Goal: Transaction & Acquisition: Obtain resource

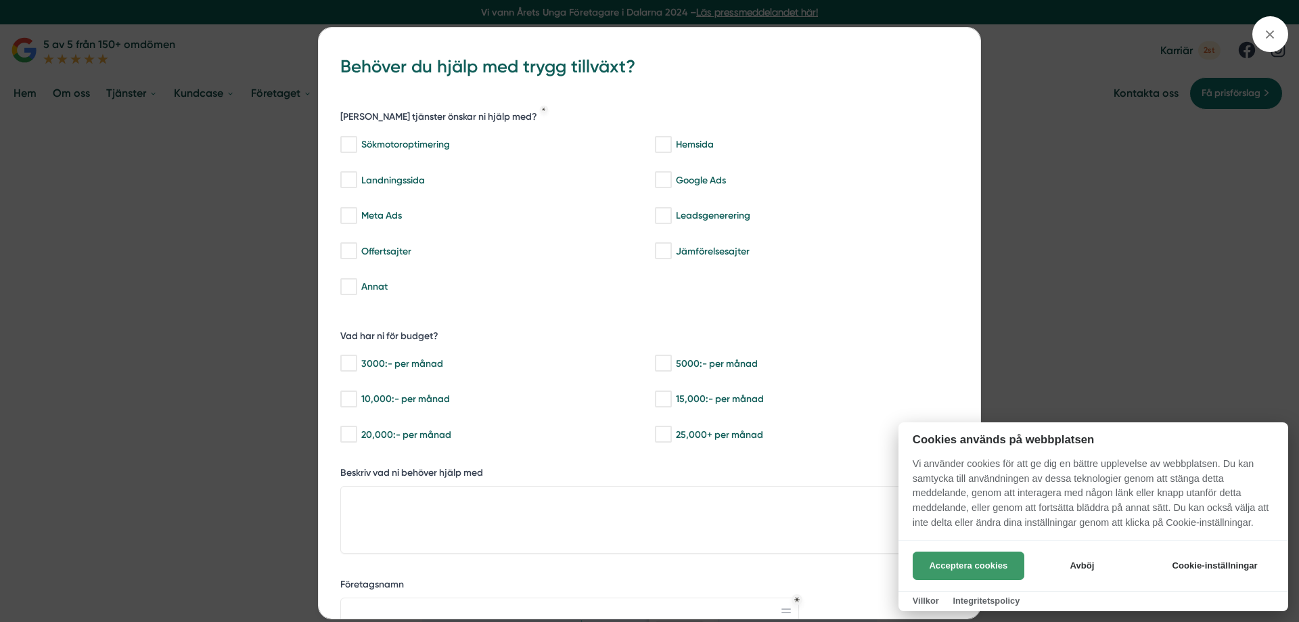
click at [976, 570] on button "Acceptera cookies" at bounding box center [969, 565] width 112 height 28
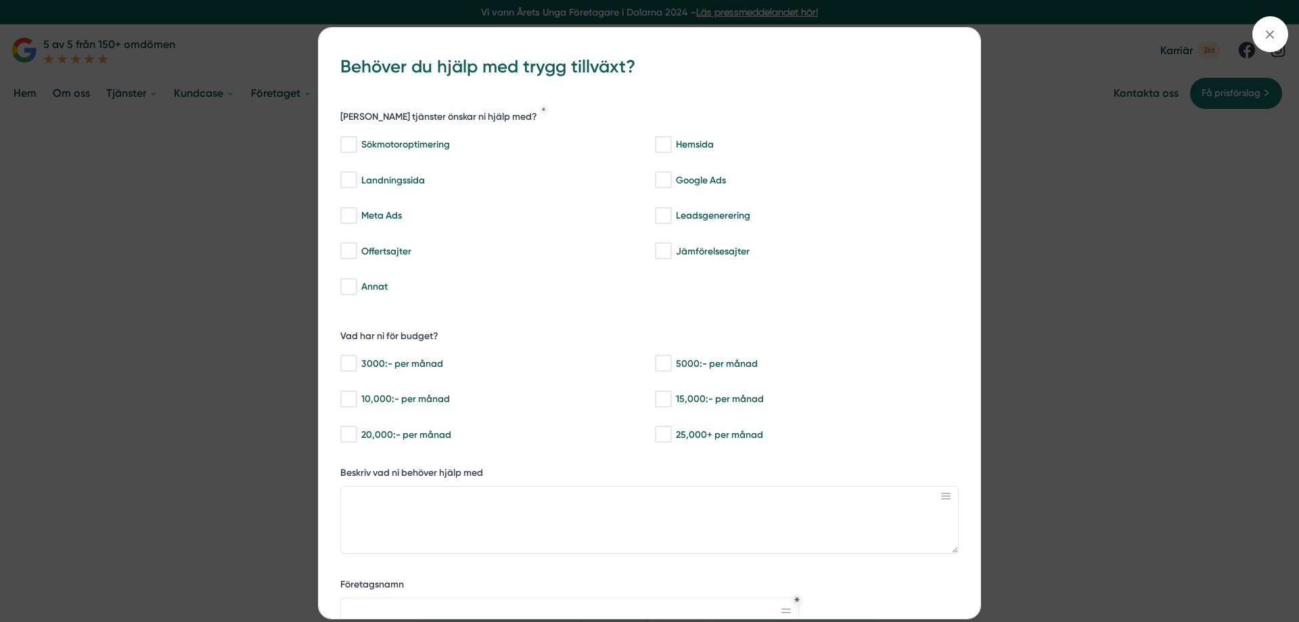
click at [1114, 321] on div "bbc9b822-b2c6-488a-ab3e-9a2d59e49c7c Behöver du hjälp med trygg tillväxt? [PERS…" at bounding box center [649, 311] width 1299 height 622
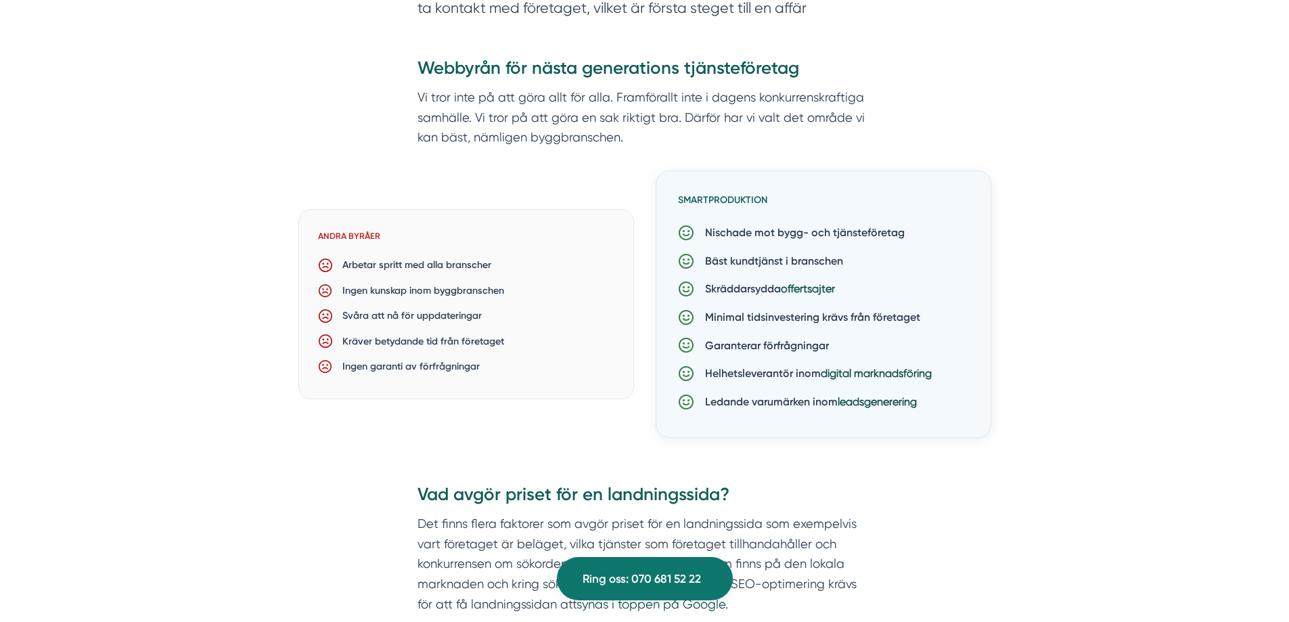
scroll to position [1083, 0]
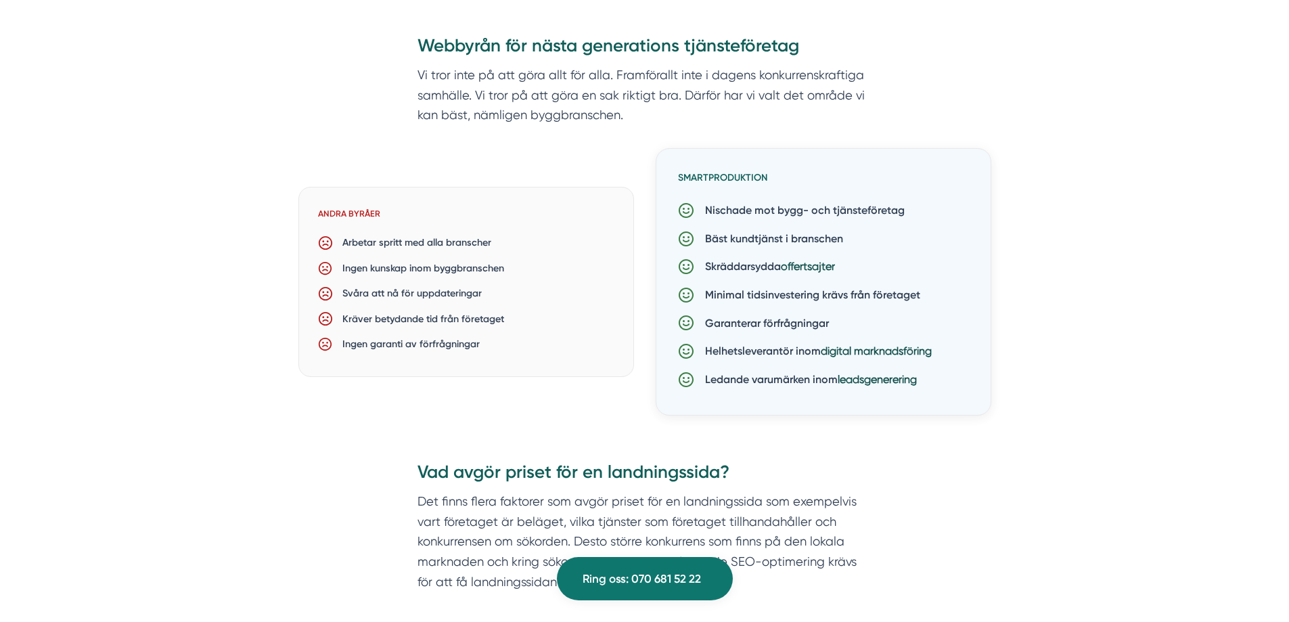
click at [354, 242] on p "Arbetar spritt med alla branscher" at bounding box center [412, 243] width 158 height 16
drag, startPoint x: 354, startPoint y: 242, endPoint x: 473, endPoint y: 262, distance: 120.8
click at [472, 262] on div "Andra byråer Arbetar spritt med alla branscher Ingen kunskap inom byggbranschen…" at bounding box center [466, 282] width 336 height 190
click at [553, 263] on div "Ingen kunskap inom byggbranschen" at bounding box center [465, 268] width 295 height 25
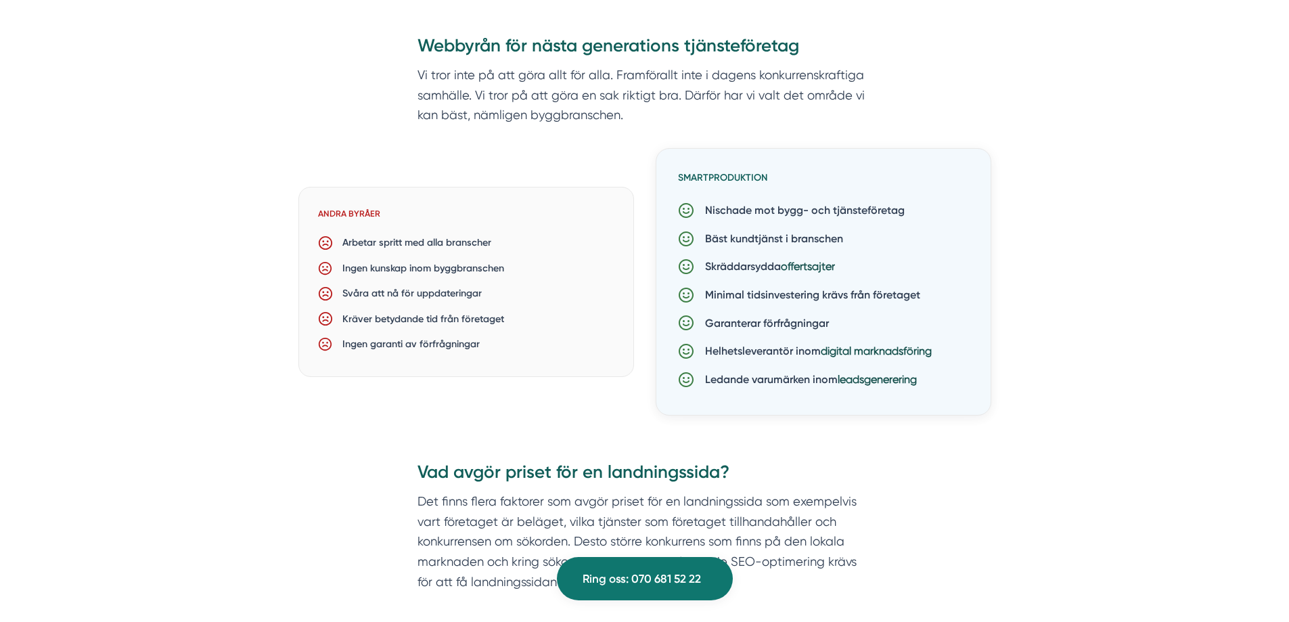
click at [724, 208] on p "Nischade mot bygg- och tjänsteföretag" at bounding box center [799, 211] width 210 height 18
drag, startPoint x: 724, startPoint y: 208, endPoint x: 842, endPoint y: 229, distance: 119.5
click at [842, 229] on div "Smartproduktion Nischade mot bygg- och tjänsteföretag Bäst kundtjänst i bransch…" at bounding box center [824, 281] width 336 height 267
click at [853, 244] on div "Bäst kundtjänst i branschen" at bounding box center [823, 239] width 291 height 28
click at [715, 208] on p "Nischade mot bygg- och tjänsteföretag" at bounding box center [799, 211] width 210 height 18
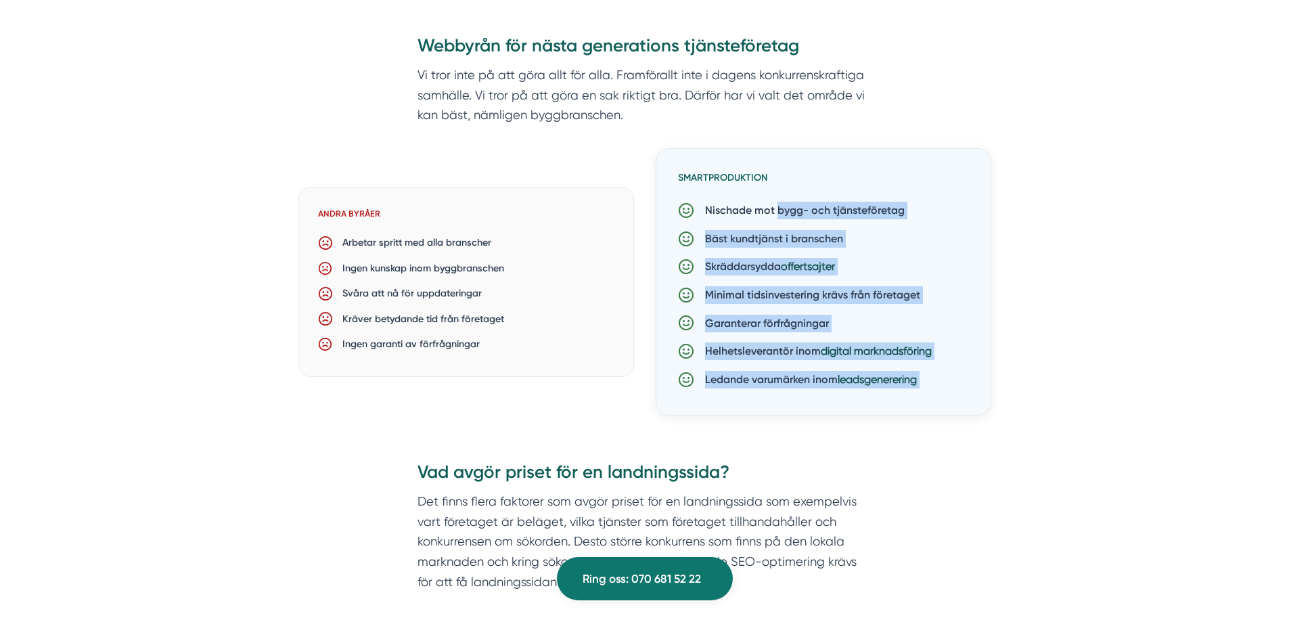
drag, startPoint x: 715, startPoint y: 208, endPoint x: 966, endPoint y: 378, distance: 302.7
click at [966, 378] on div "Smartproduktion Nischade mot bygg- och tjänsteföretag Bäst kundtjänst i bransch…" at bounding box center [824, 281] width 336 height 267
click at [966, 378] on div "Ledande varumärken inom leadsgenerering" at bounding box center [823, 379] width 291 height 28
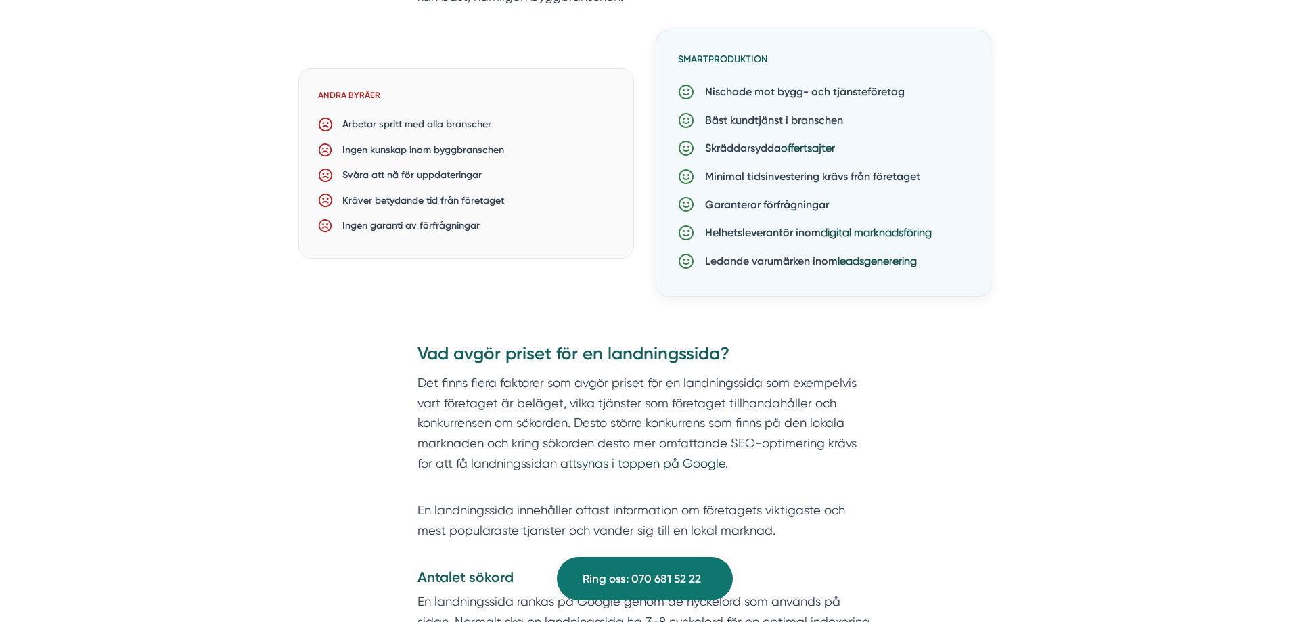
scroll to position [1218, 0]
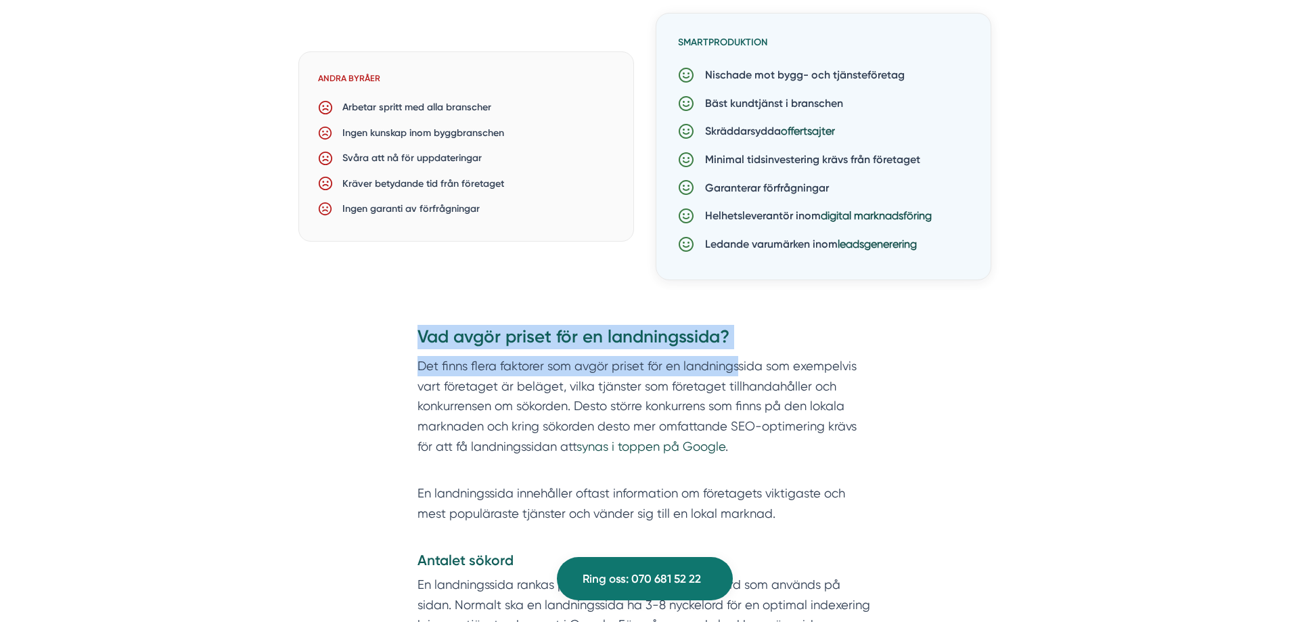
drag, startPoint x: 405, startPoint y: 330, endPoint x: 744, endPoint y: 366, distance: 341.0
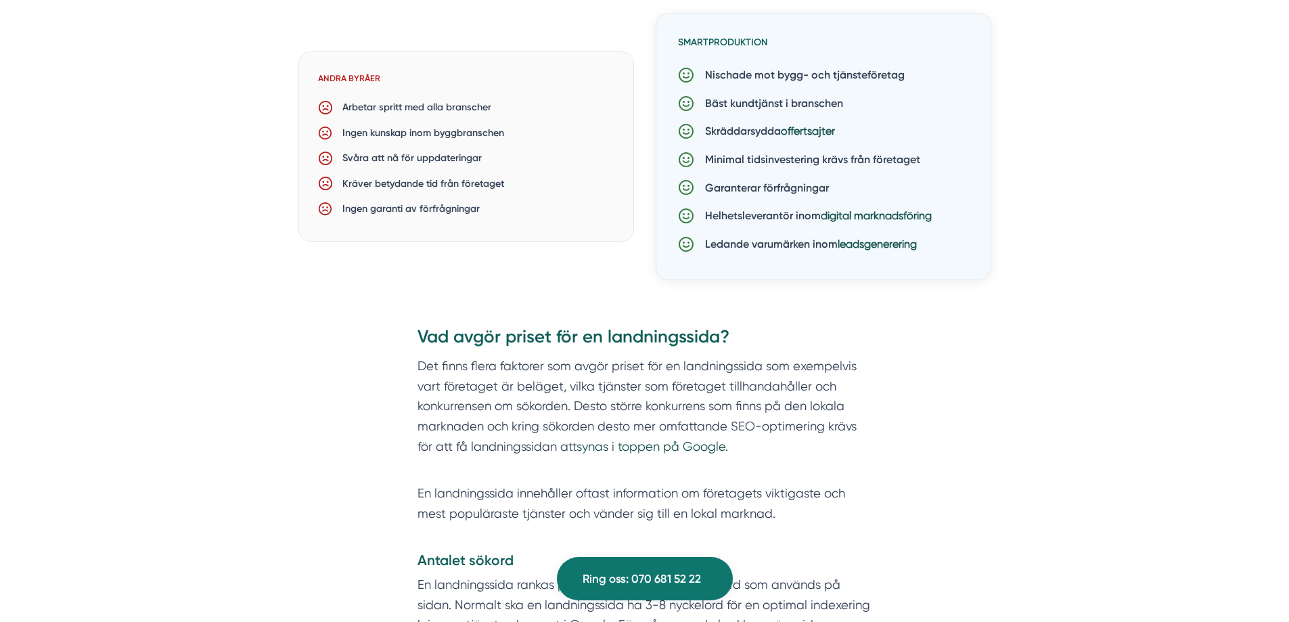
click at [750, 366] on p "Det finns flera faktorer som avgör priset för en landningssida som exempelvis v…" at bounding box center [644, 416] width 455 height 120
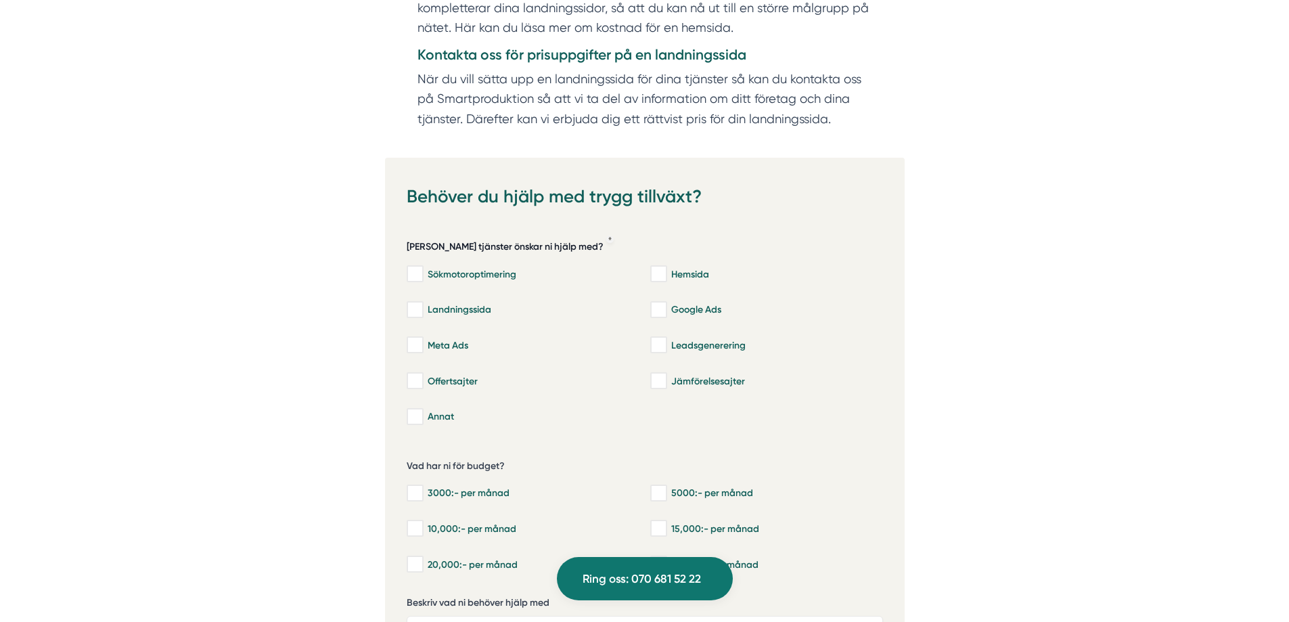
scroll to position [3180, 0]
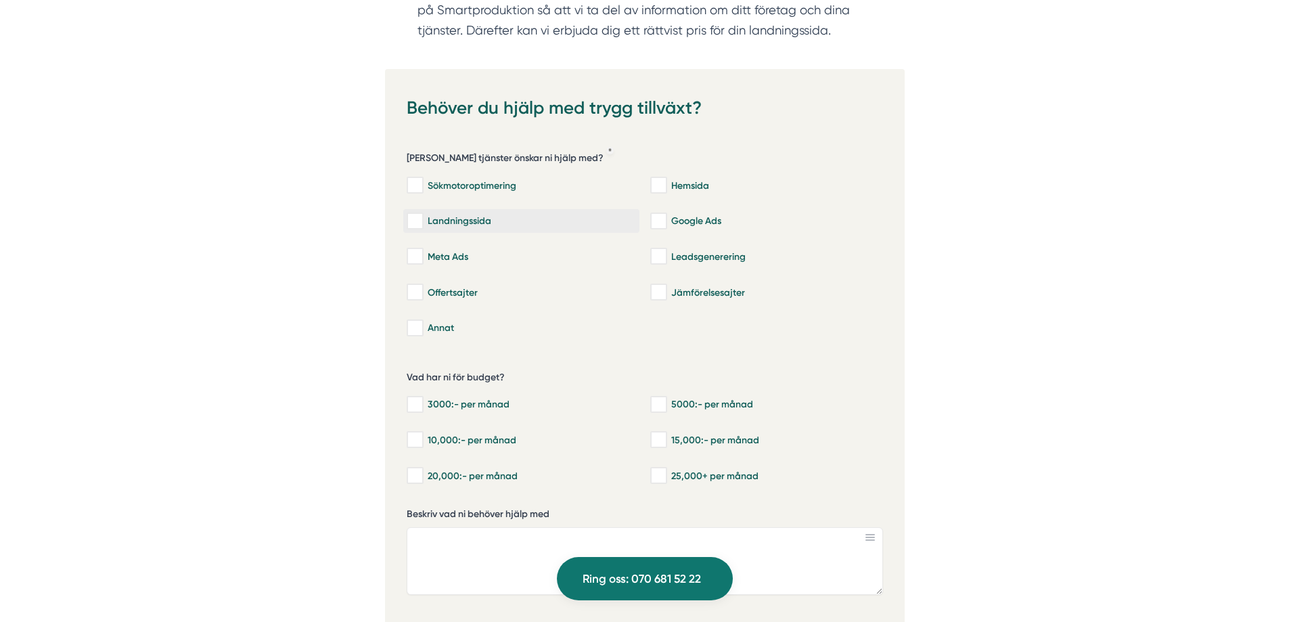
click at [462, 214] on div "Landningssida" at bounding box center [521, 221] width 229 height 14
click at [422, 214] on input "Landningssida" at bounding box center [415, 221] width 16 height 14
checkbox input "true"
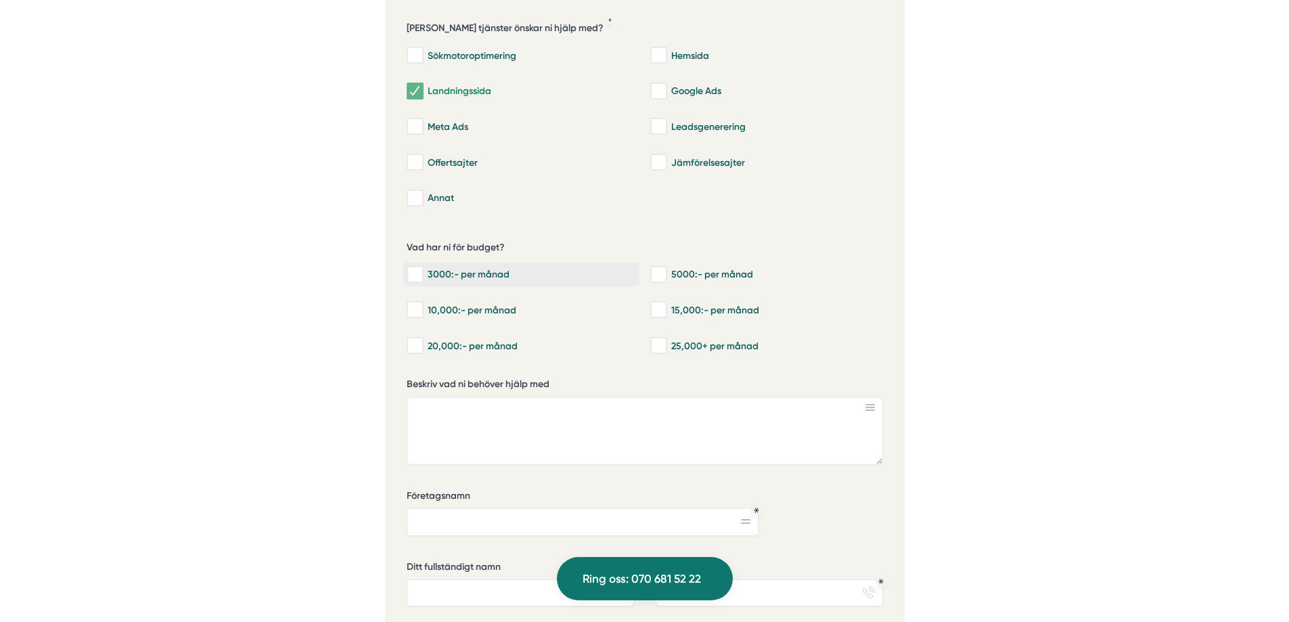
scroll to position [3316, 0]
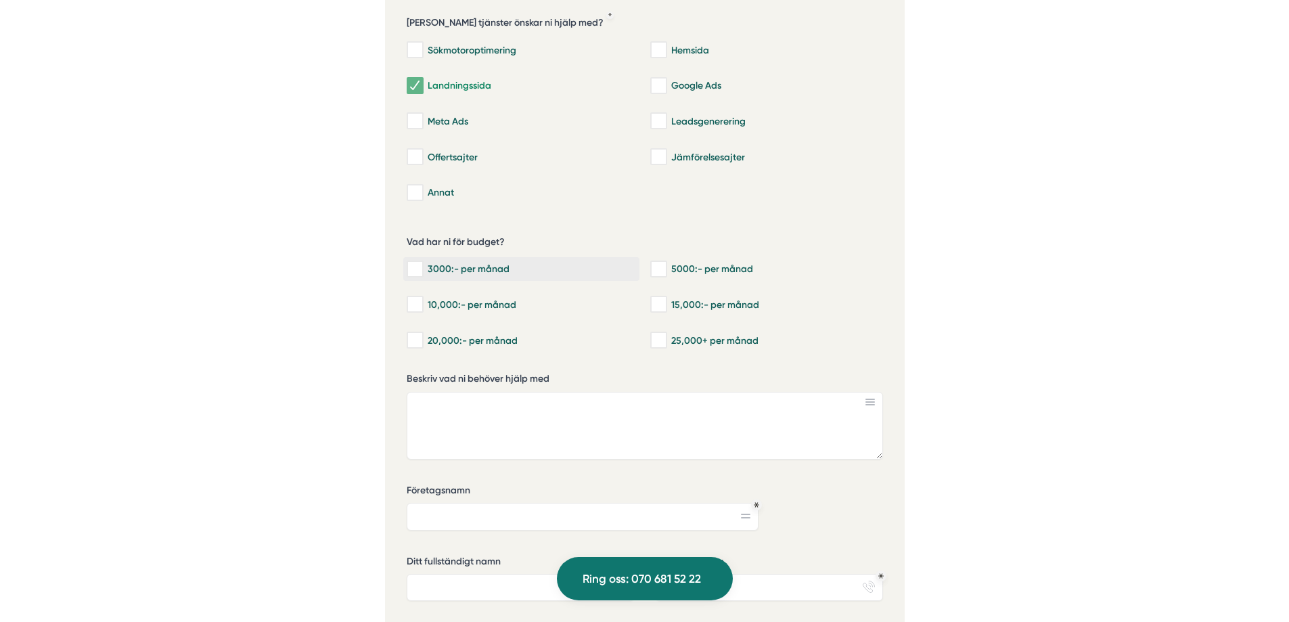
click at [479, 263] on div "3000:- per månad" at bounding box center [521, 270] width 229 height 14
click at [422, 263] on input "3000:- per månad" at bounding box center [415, 270] width 16 height 14
click at [479, 263] on div "3000:- per månad" at bounding box center [521, 270] width 229 height 14
click at [422, 263] on input "3000:- per månad" at bounding box center [415, 270] width 16 height 14
click at [488, 259] on label "3000:- per månad" at bounding box center [521, 269] width 236 height 24
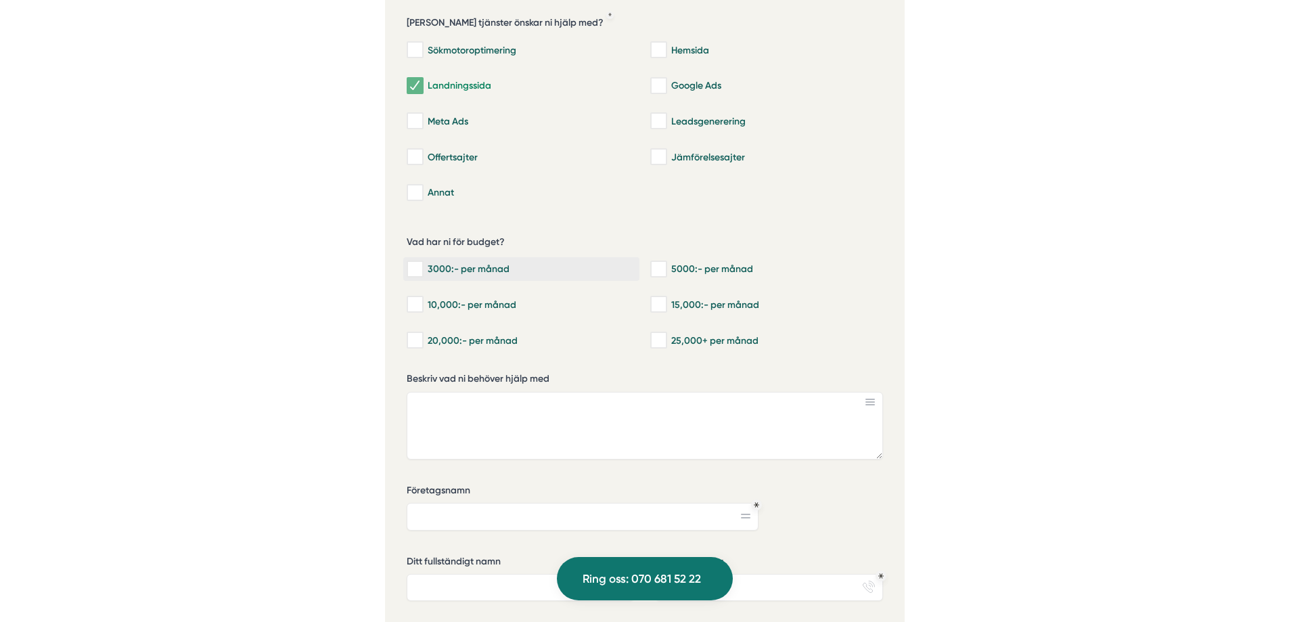
click at [422, 263] on input "3000:- per månad" at bounding box center [415, 270] width 16 height 14
checkbox input "true"
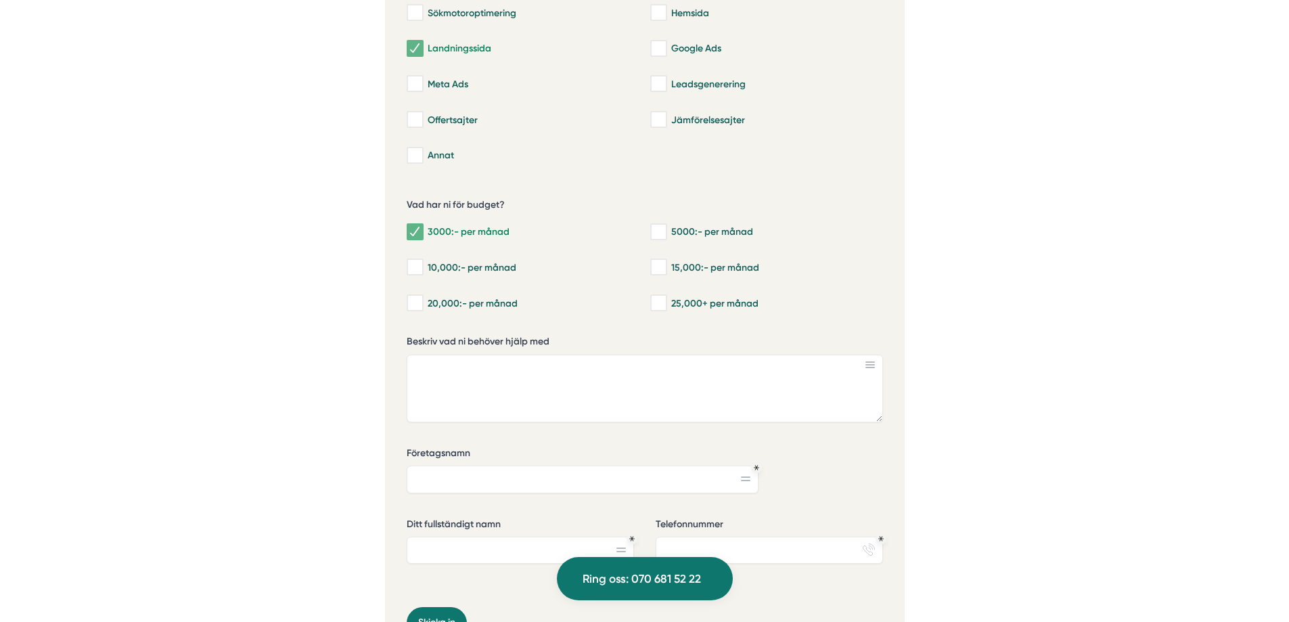
scroll to position [3383, 0]
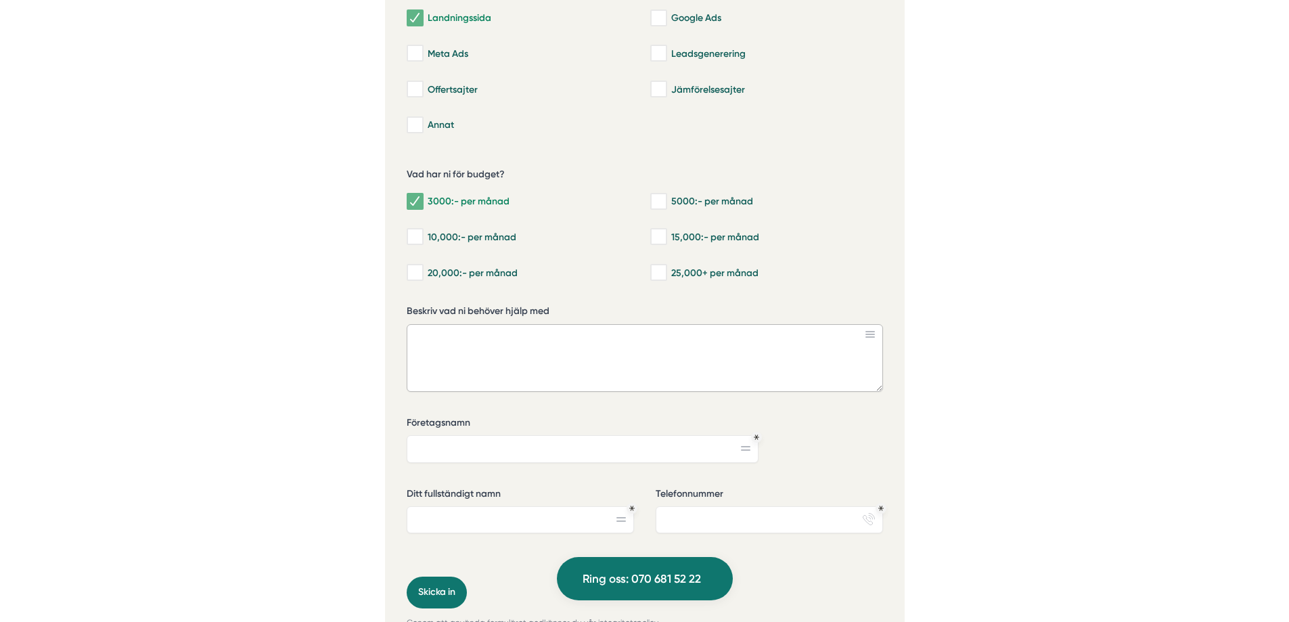
click at [528, 339] on textarea "Beskriv vad ni behöver hjälp med" at bounding box center [645, 358] width 476 height 68
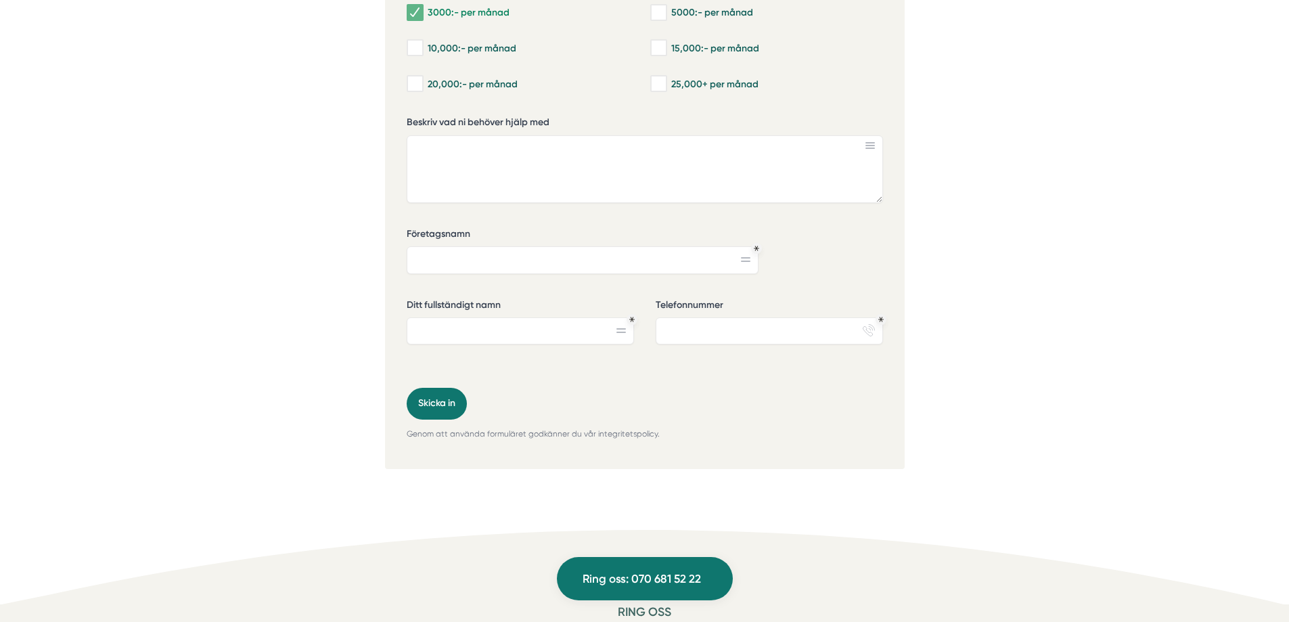
scroll to position [3586, 0]
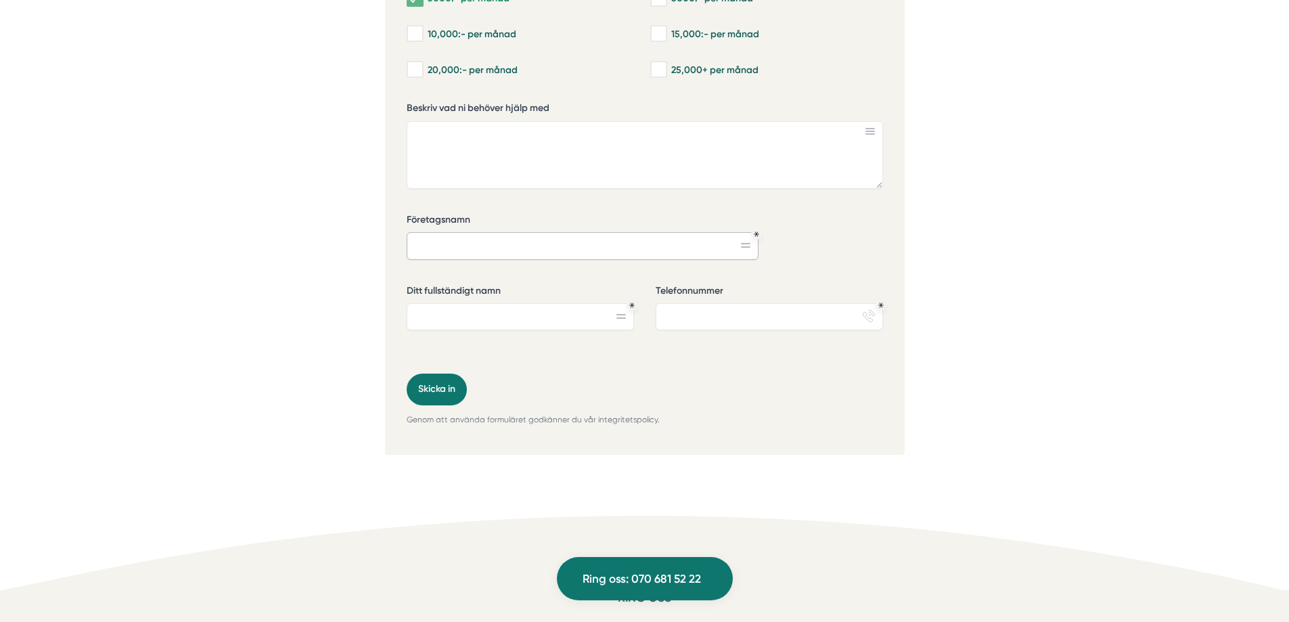
click at [733, 232] on input "Företagsnamn" at bounding box center [583, 245] width 352 height 27
click at [448, 380] on button "Skicka in" at bounding box center [437, 389] width 60 height 31
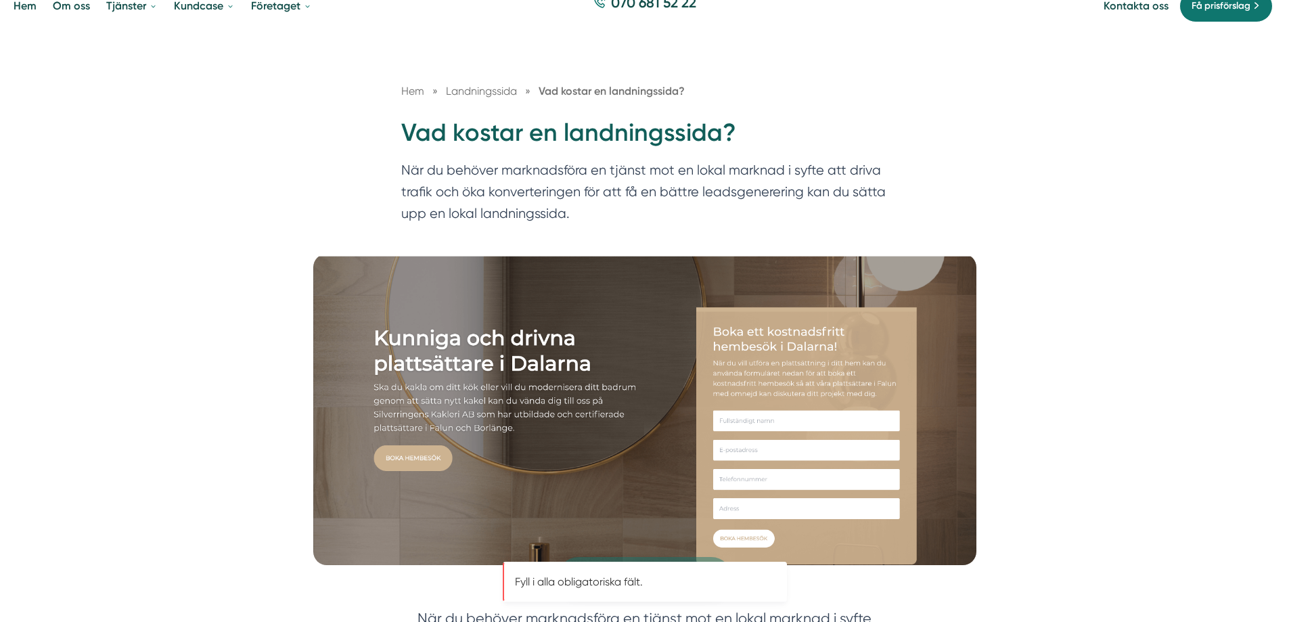
scroll to position [0, 0]
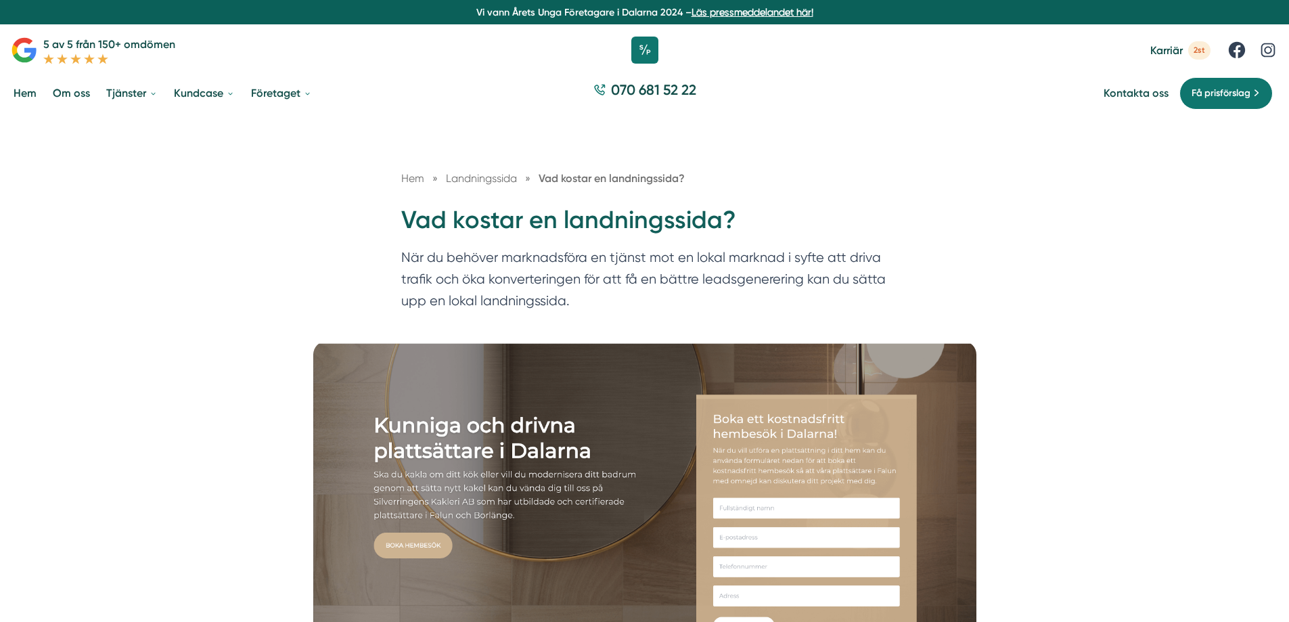
checkbox input "true"
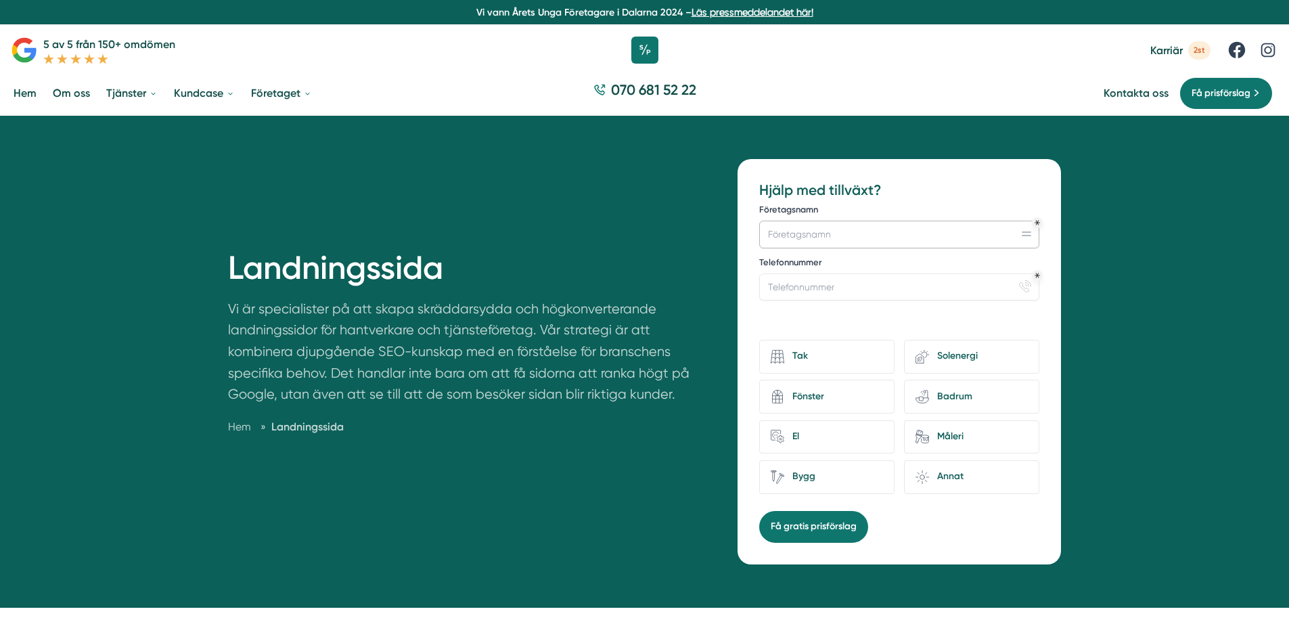
click at [857, 229] on input "Företagsnamn" at bounding box center [899, 234] width 280 height 27
click at [827, 282] on input "Telefonnummer" at bounding box center [899, 286] width 280 height 27
click at [696, 365] on p "Vi är specialister på att skapa skräddarsydda och högkonverterande landningssid…" at bounding box center [467, 355] width 478 height 114
click at [849, 363] on div "Tak" at bounding box center [833, 356] width 99 height 18
click at [0, 0] on input "Tak" at bounding box center [0, 0] width 0 height 0
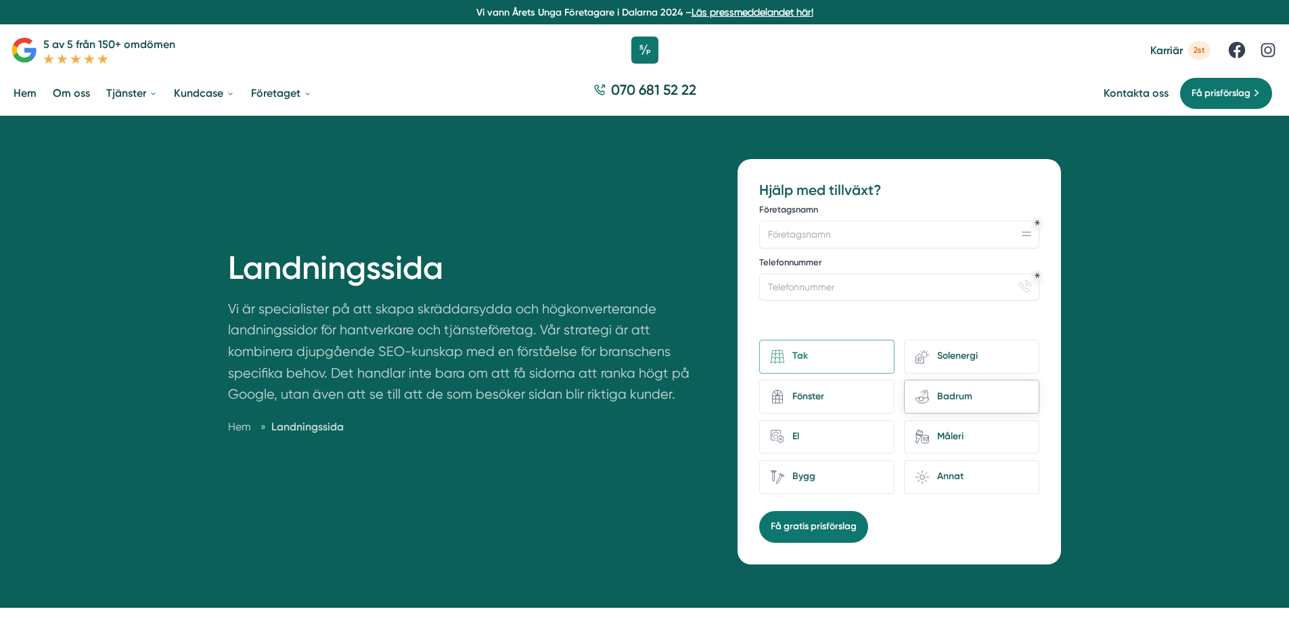
click at [949, 393] on div "Badrum" at bounding box center [978, 397] width 99 height 18
click at [0, 0] on input "bathroom-tub-towel Badrum" at bounding box center [0, 0] width 0 height 0
click at [973, 365] on div "Solenergi" at bounding box center [978, 356] width 99 height 18
click at [0, 0] on input "eco-house-sun Solenergi" at bounding box center [0, 0] width 0 height 0
click at [1141, 392] on div "Landningssida Vi är specialister på att skapa skräddarsydda och högkonverterand…" at bounding box center [644, 361] width 1289 height 491
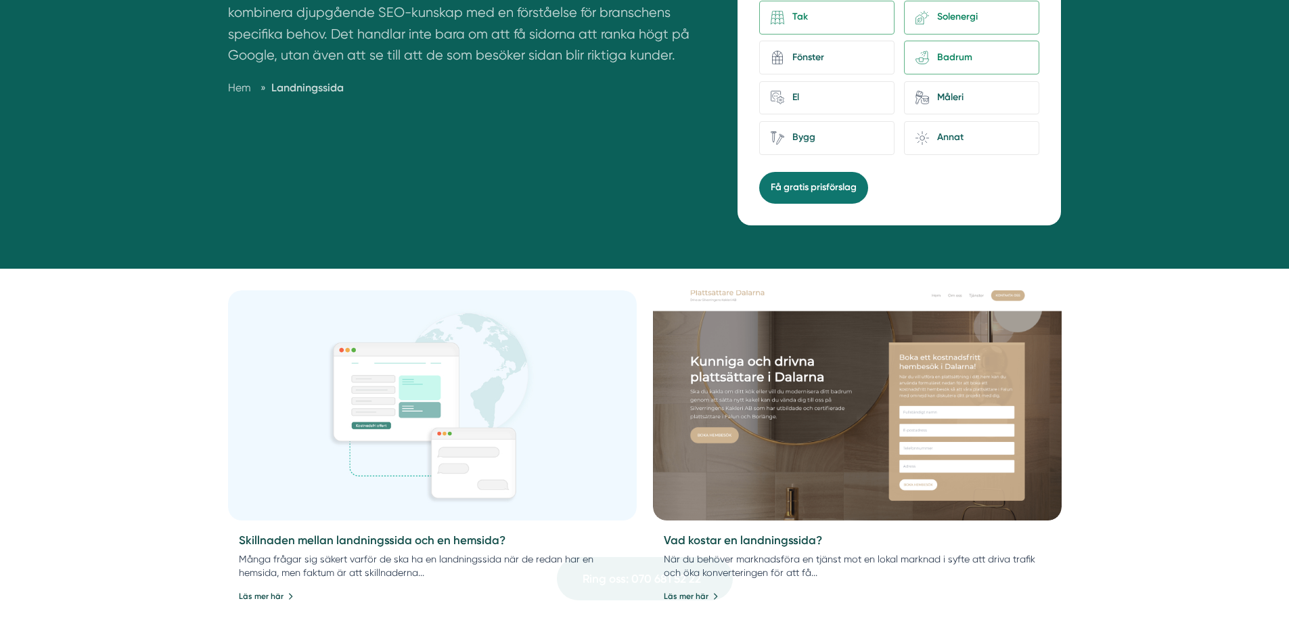
scroll to position [541, 0]
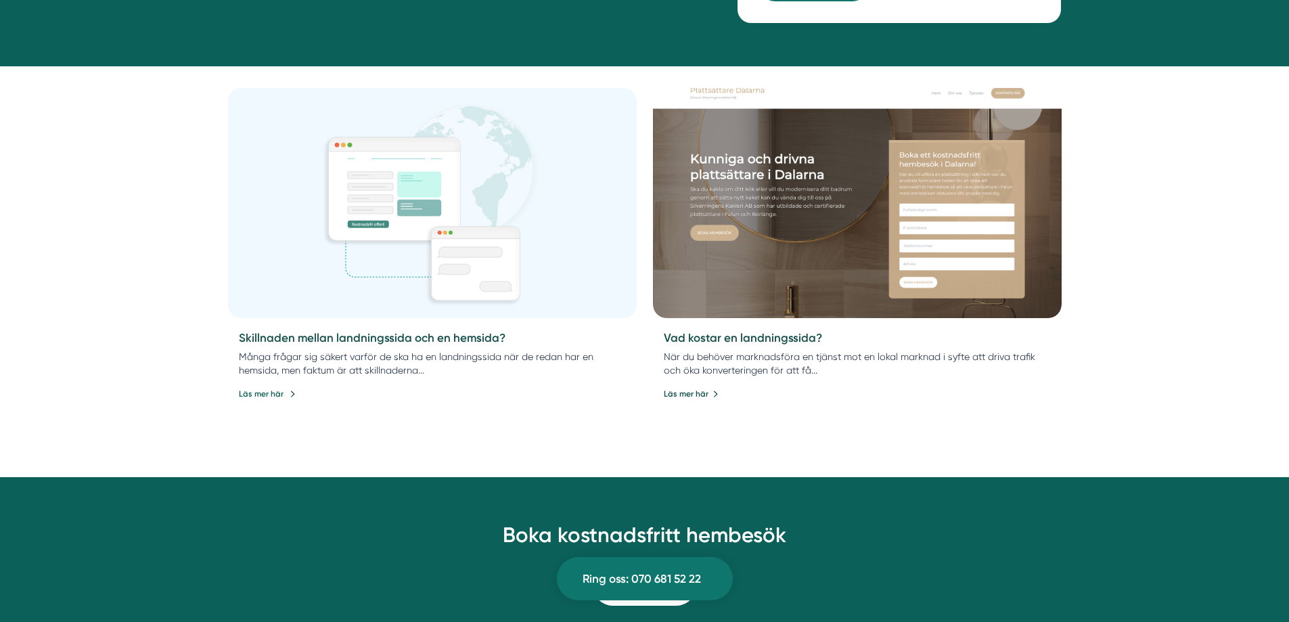
click at [269, 392] on link "Läs mer här" at bounding box center [267, 394] width 57 height 13
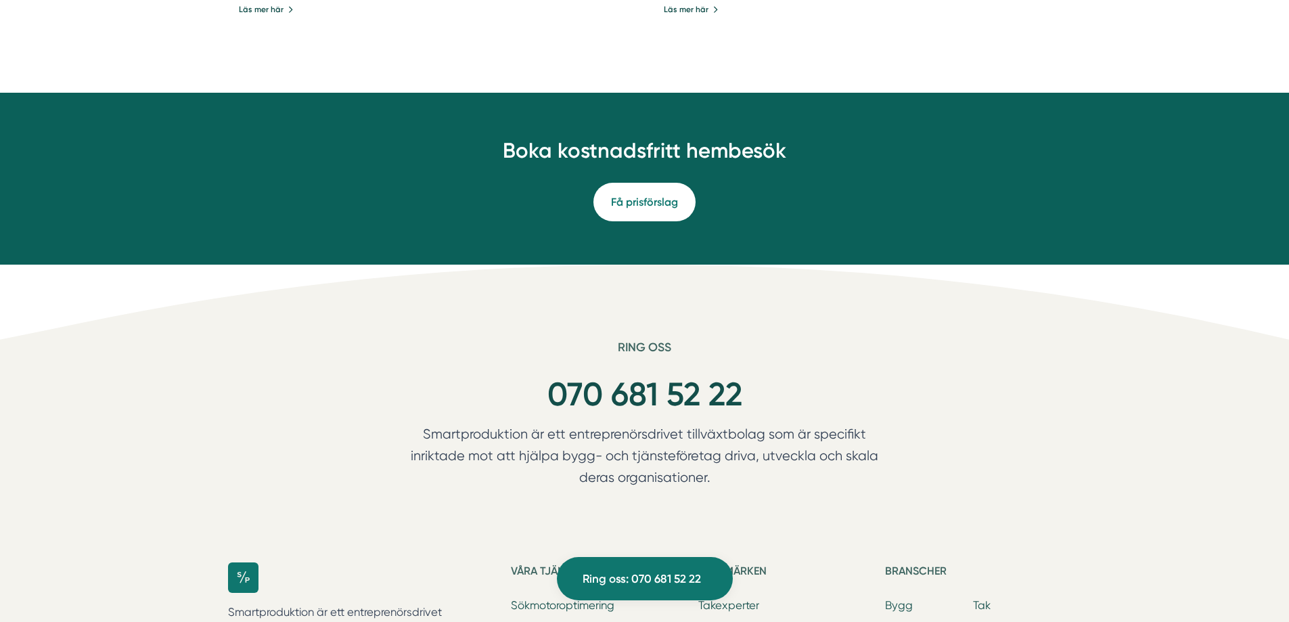
scroll to position [880, 0]
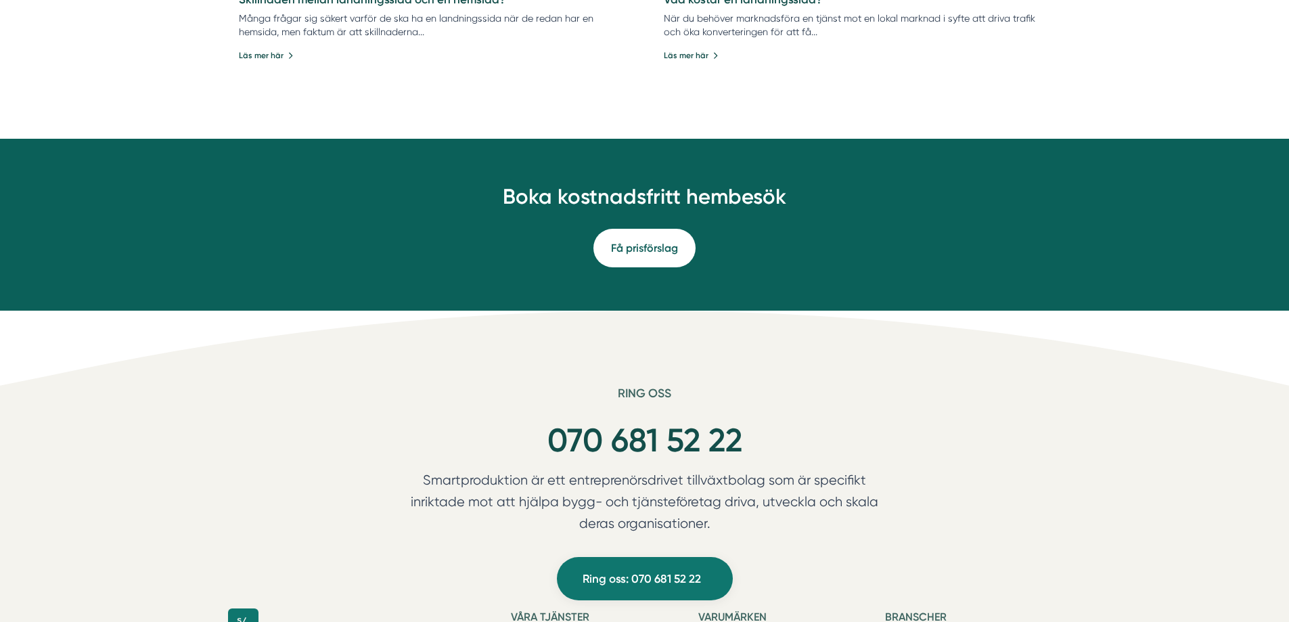
click at [641, 250] on link "Få prisförslag" at bounding box center [644, 248] width 102 height 39
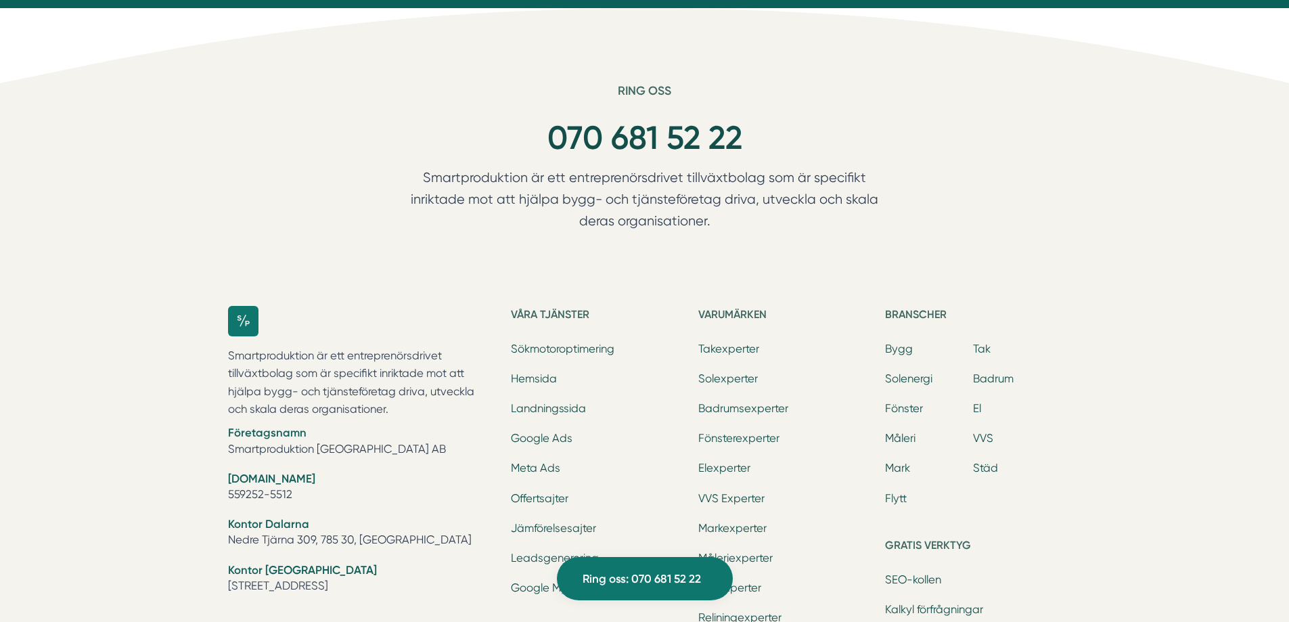
scroll to position [1372, 0]
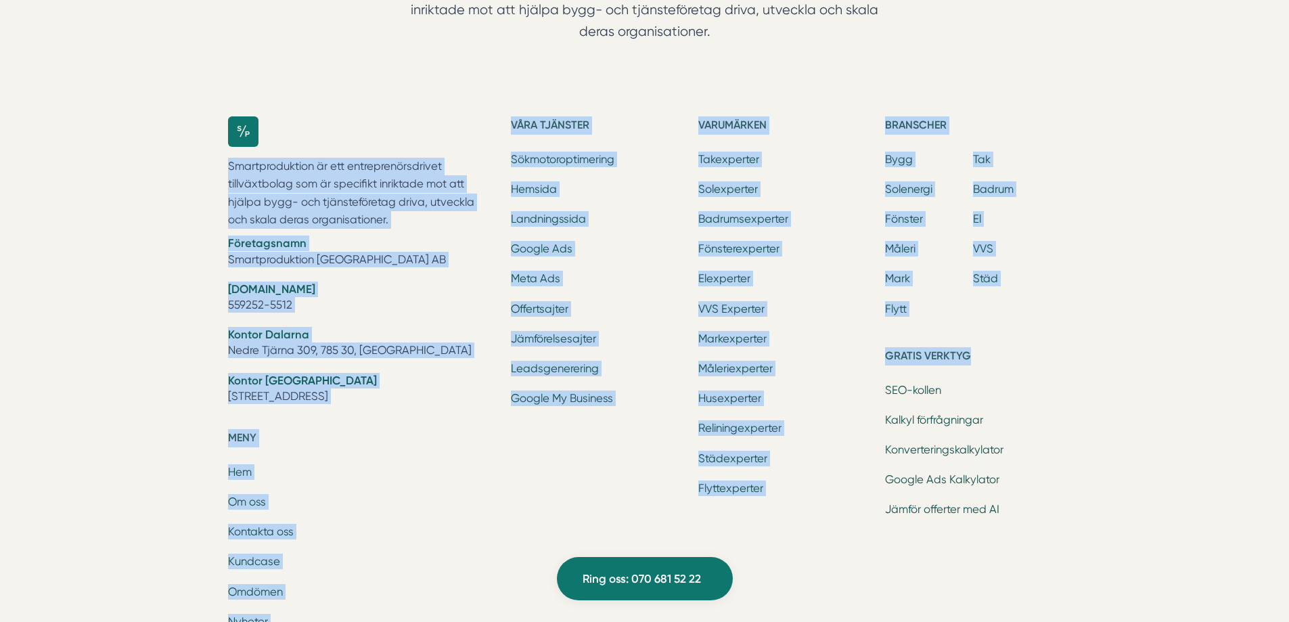
drag, startPoint x: 495, startPoint y: 115, endPoint x: 1085, endPoint y: 350, distance: 634.4
click at [1077, 343] on div "Smartproduktion är ett entreprenörsdrivet tillväxtbolag som är specifikt inrikt…" at bounding box center [645, 457] width 866 height 725
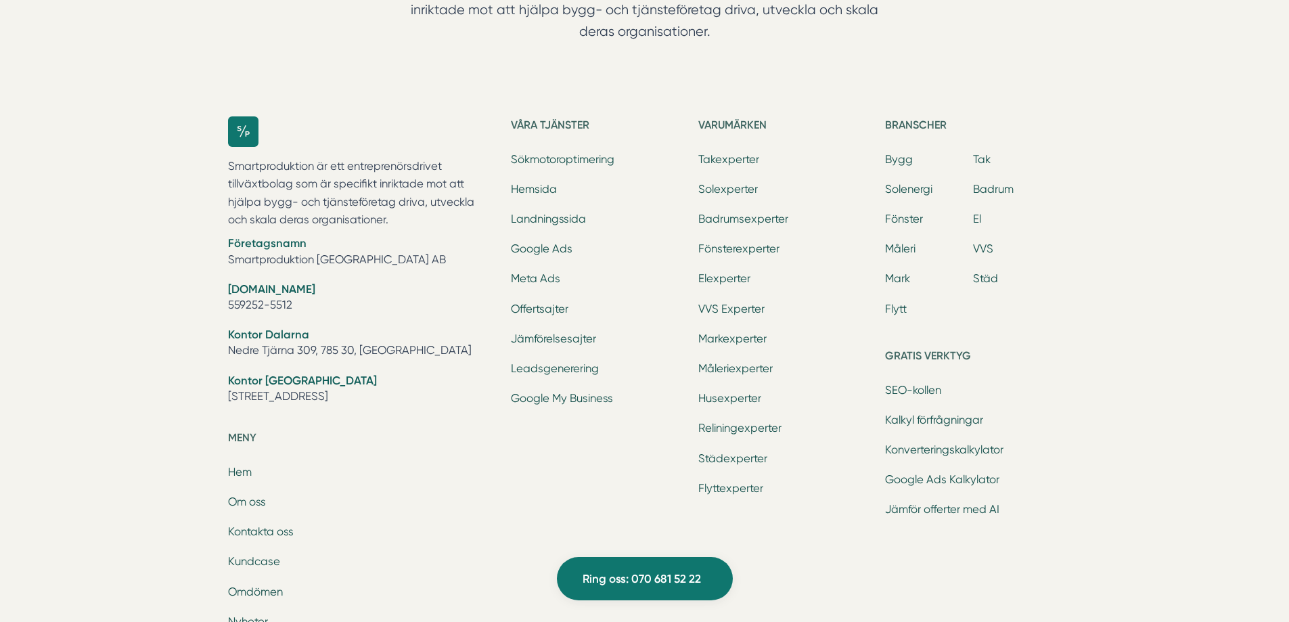
click at [1100, 428] on div "Ring oss 070 681 52 22 Smartproduktion är ett entreprenörsdrivet tillväxtbolag …" at bounding box center [644, 357] width 1289 height 926
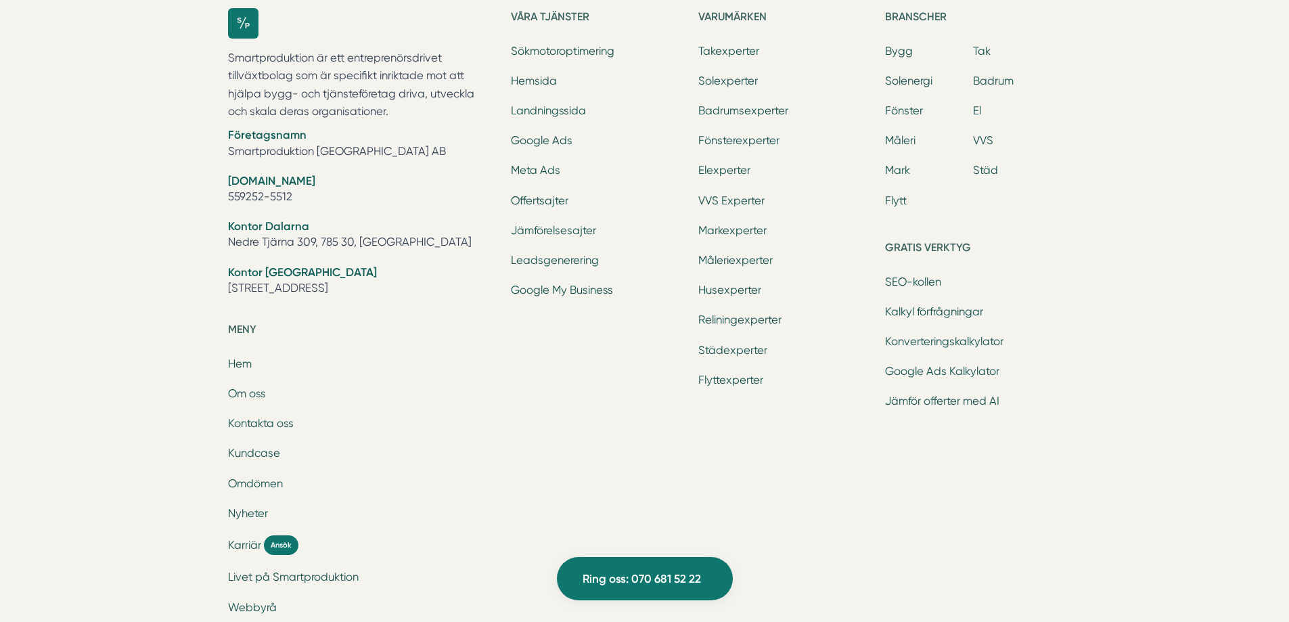
scroll to position [1642, 0]
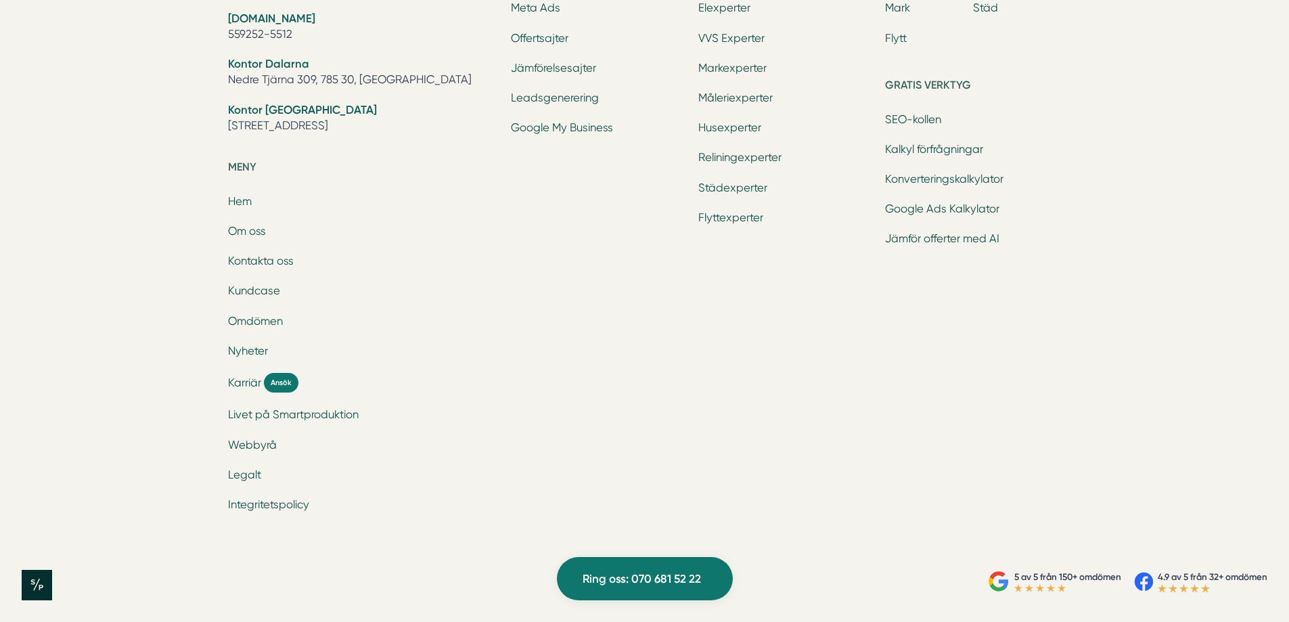
click at [898, 341] on div "Branscher Bygg Tak Solenergi Badrum Fönster El Måleri VVS Mark Städ Flytt Grati…" at bounding box center [973, 186] width 176 height 681
click at [1064, 252] on div "Smartproduktion är ett entreprenörsdrivet tillväxtbolag som är specifikt inrikt…" at bounding box center [645, 186] width 866 height 725
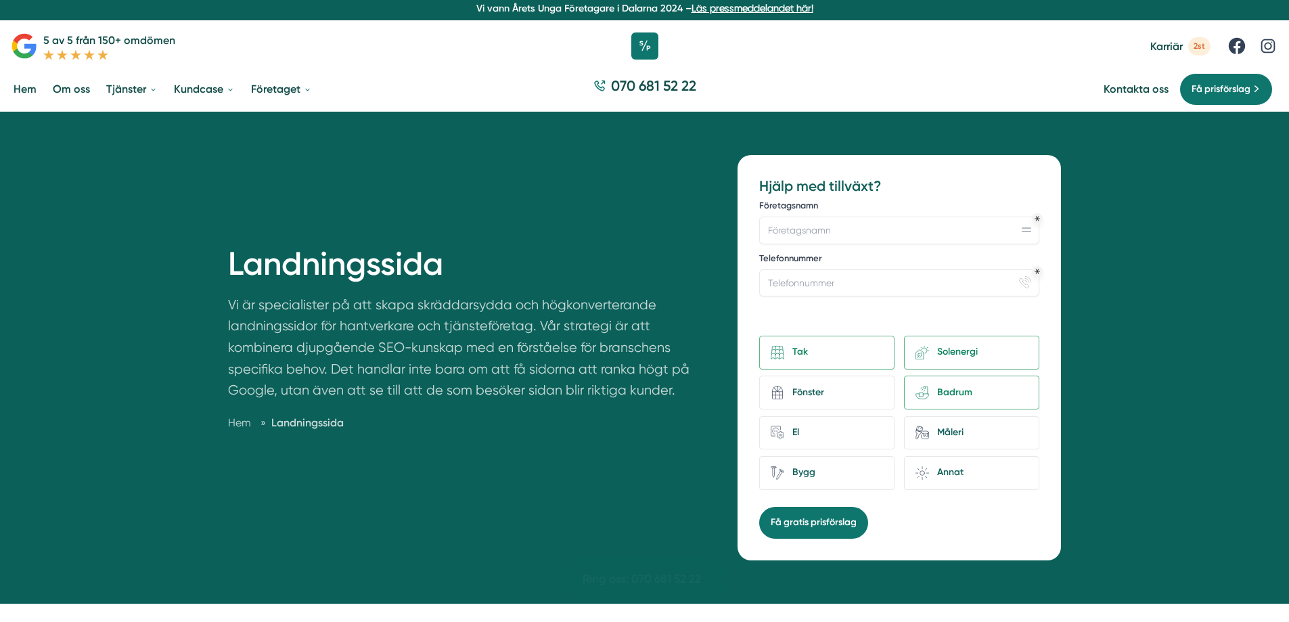
scroll to position [0, 0]
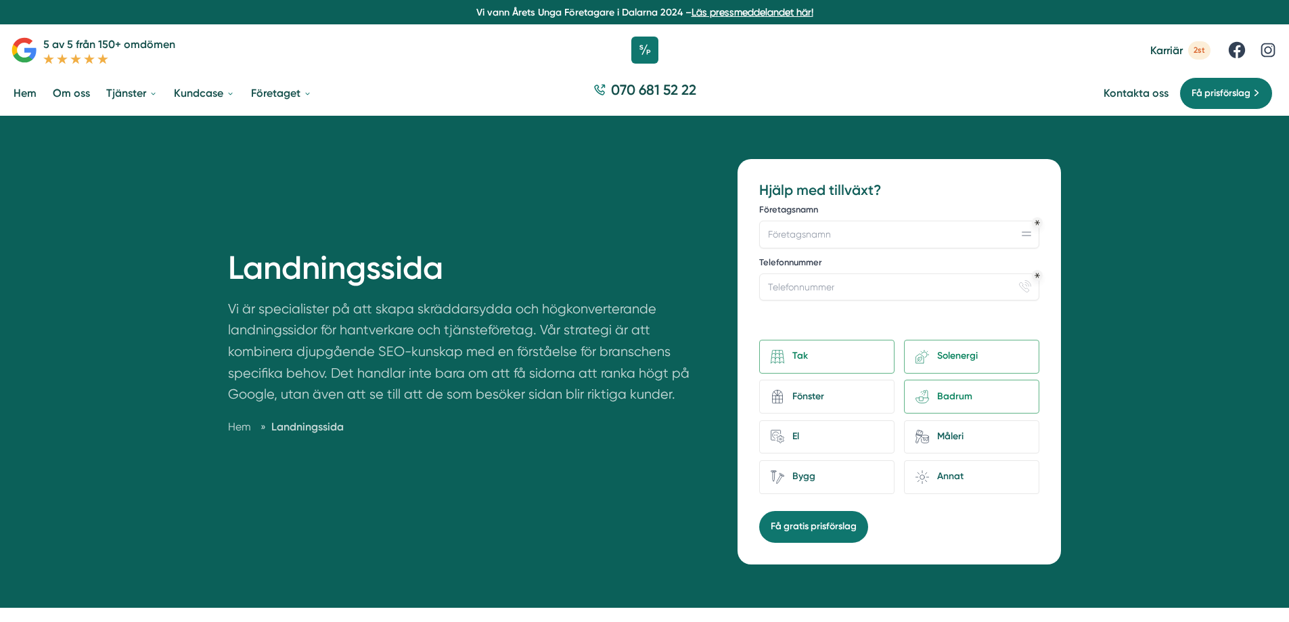
click at [514, 223] on div "Landningssida Vi är specialister på att skapa skräddarsydda och högkonverterand…" at bounding box center [475, 358] width 494 height 398
click at [481, 229] on div "Landningssida Vi är specialister på att skapa skräddarsydda och högkonverterand…" at bounding box center [475, 358] width 494 height 398
click at [1244, 79] on link "Få prisförslag" at bounding box center [1225, 93] width 93 height 32
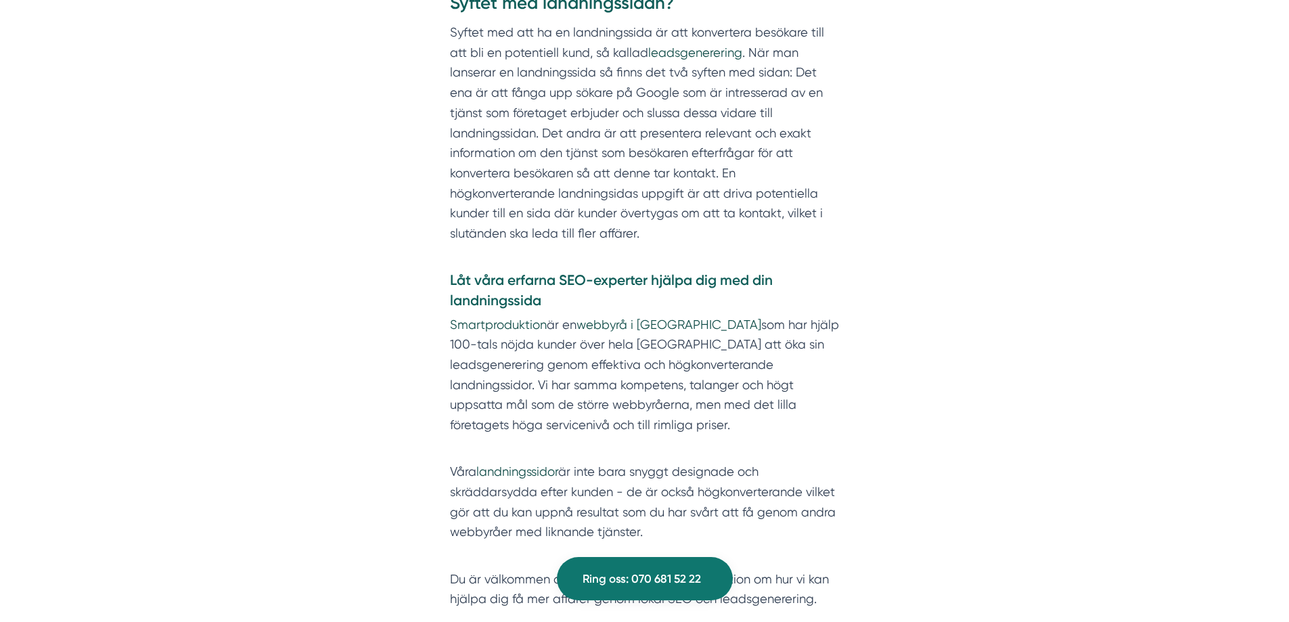
scroll to position [2774, 0]
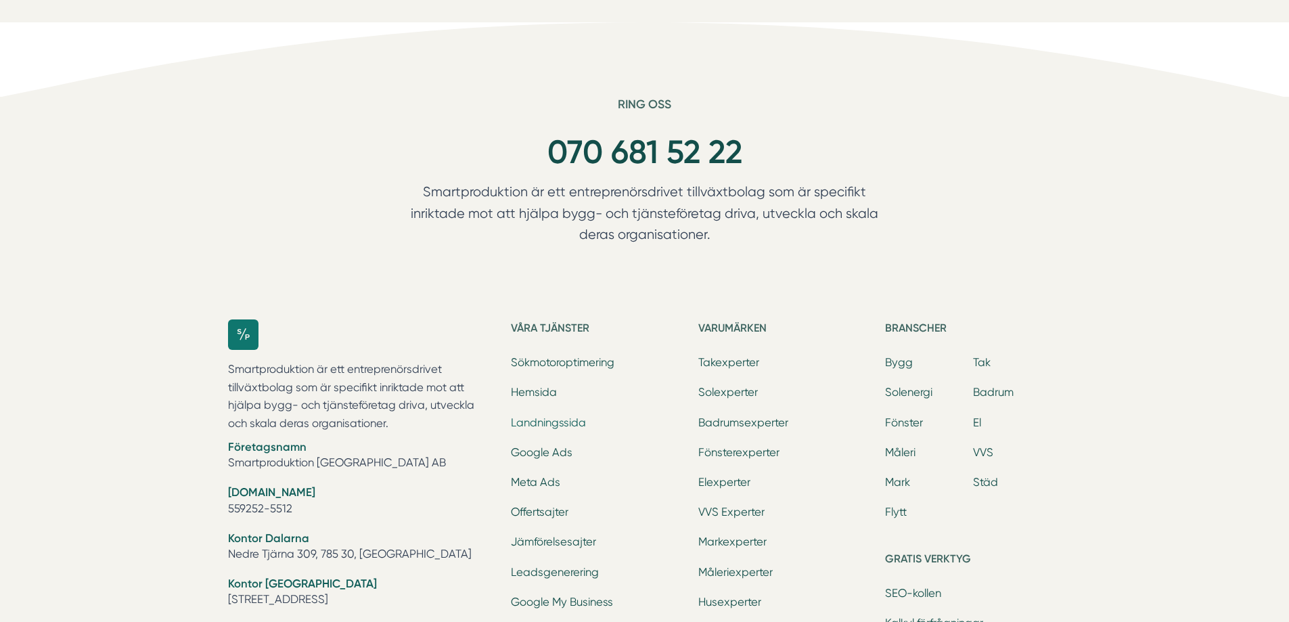
scroll to position [1353, 0]
